Goal: Transaction & Acquisition: Obtain resource

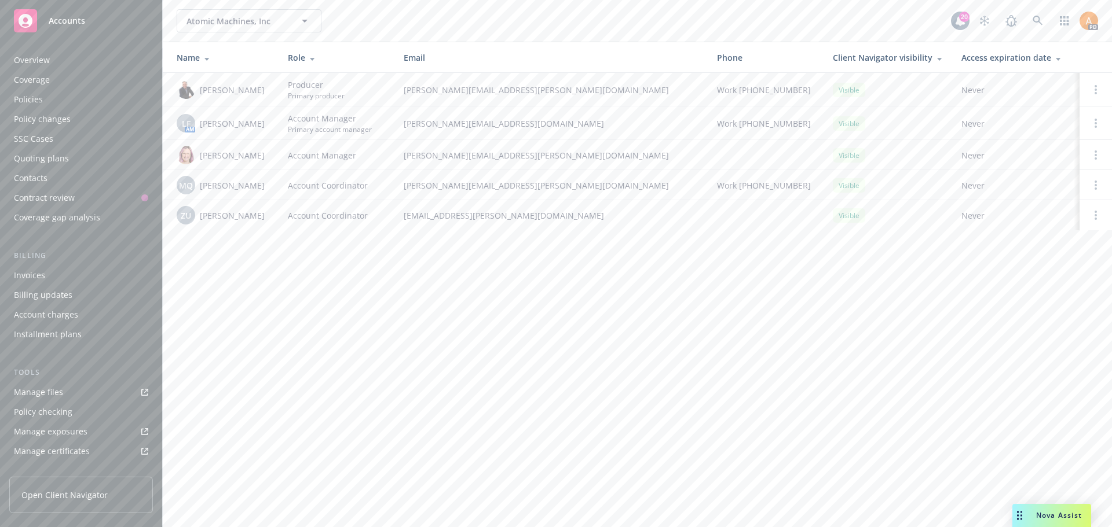
click at [189, 19] on span "Atomic Machines, Inc" at bounding box center [236, 21] width 100 height 12
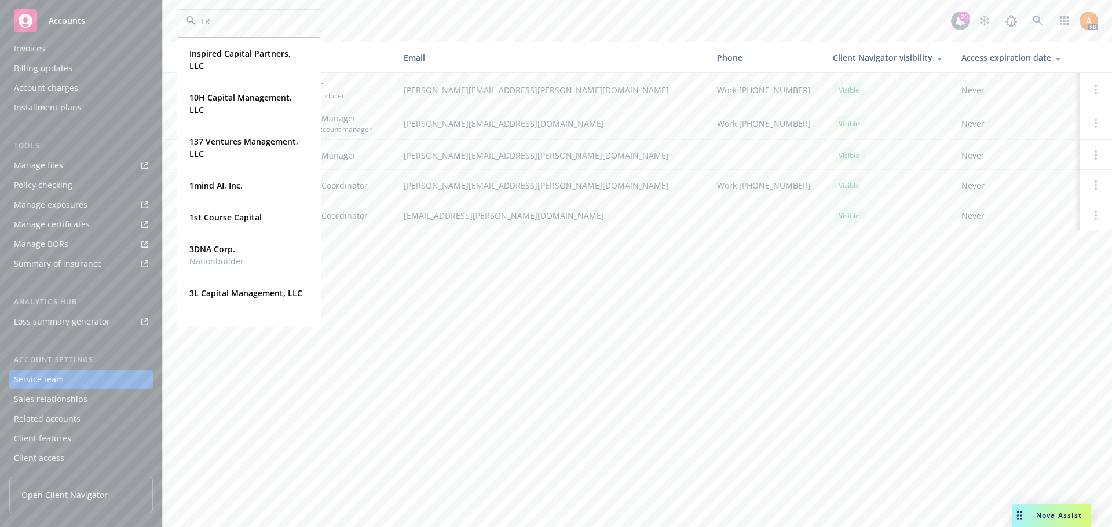
type input "TRM"
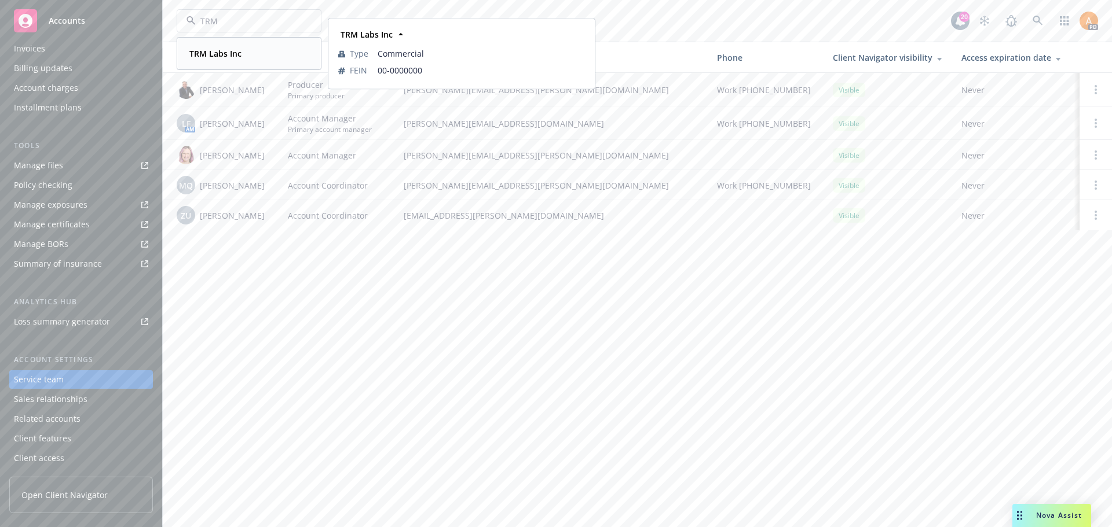
click at [207, 53] on strong "TRM Labs Inc" at bounding box center [215, 53] width 52 height 11
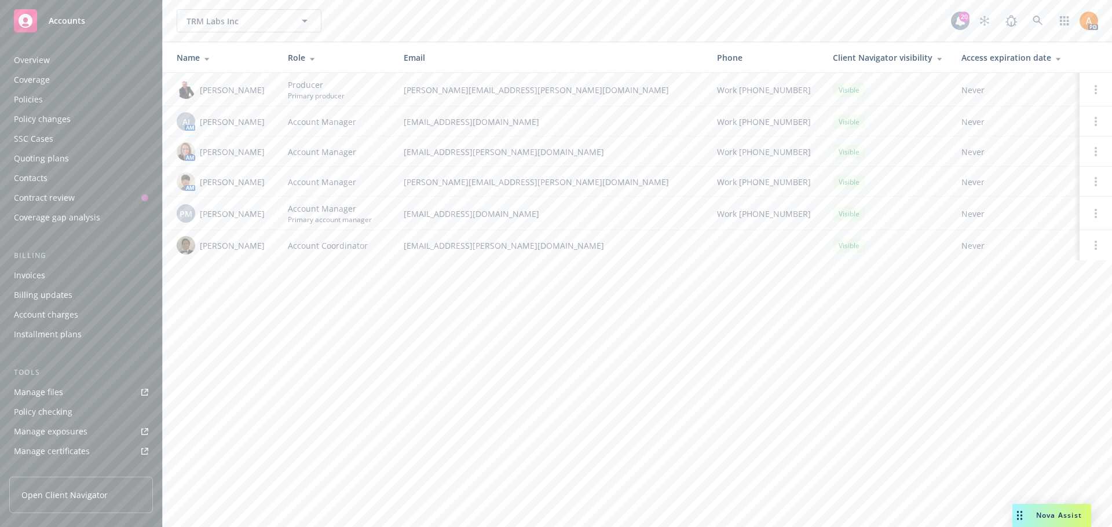
click at [43, 270] on div "Invoices" at bounding box center [29, 275] width 31 height 19
